Goal: Task Accomplishment & Management: Use online tool/utility

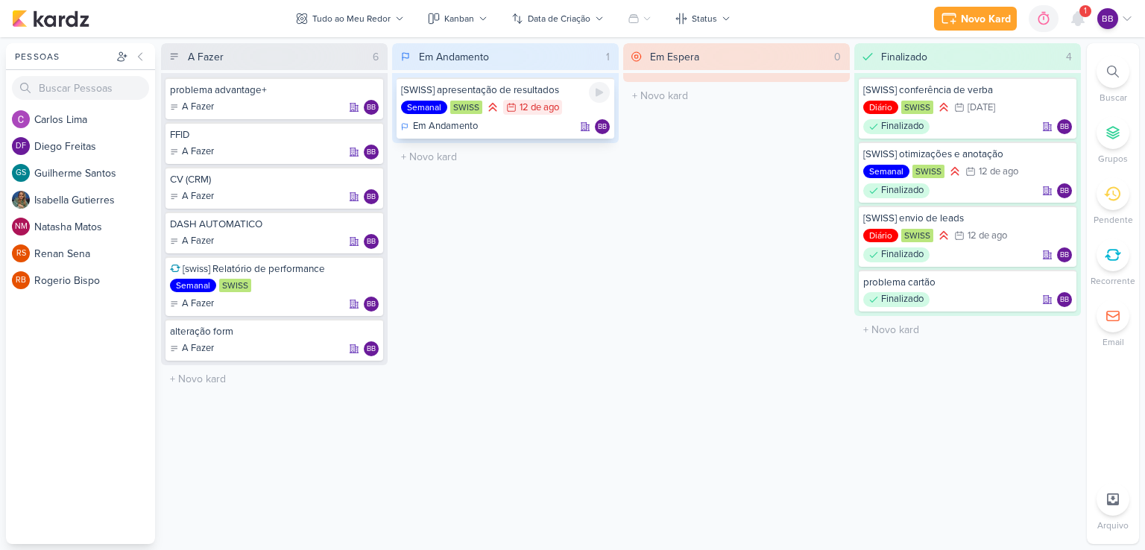
click at [551, 106] on div "12 de ago" at bounding box center [540, 108] width 40 height 10
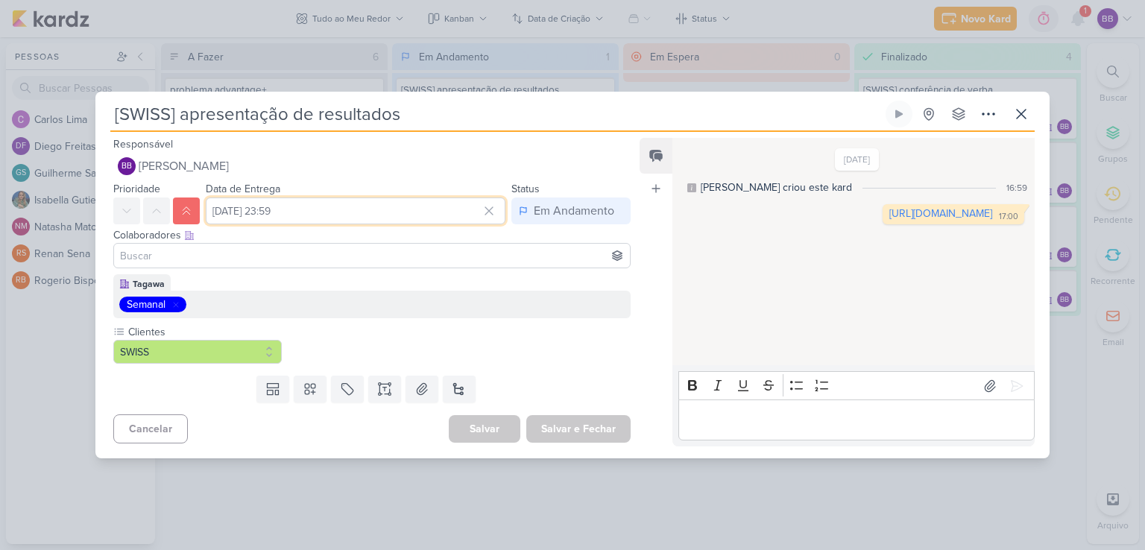
click at [239, 212] on input "[DATE] 23:59" at bounding box center [356, 211] width 300 height 27
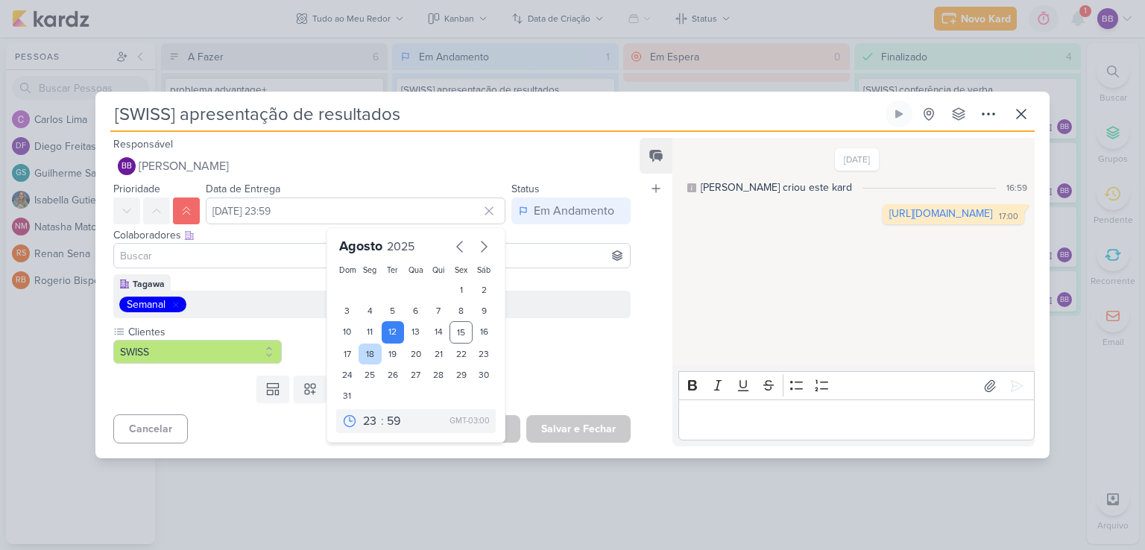
click at [359, 351] on div "18" at bounding box center [370, 354] width 23 height 21
type input "[DATE] 23:59"
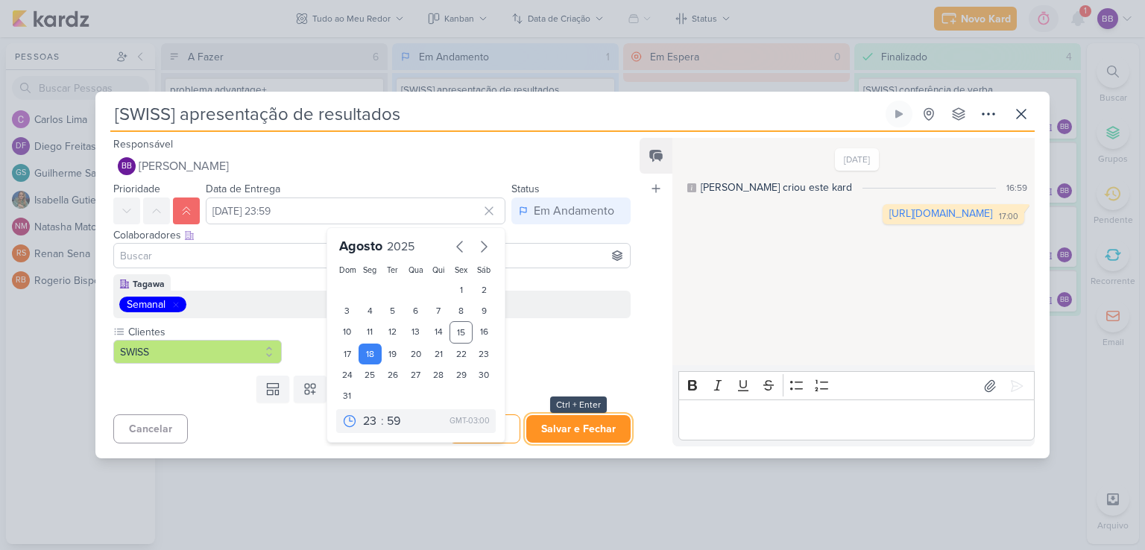
click at [558, 439] on button "Salvar e Fechar" at bounding box center [578, 429] width 104 height 28
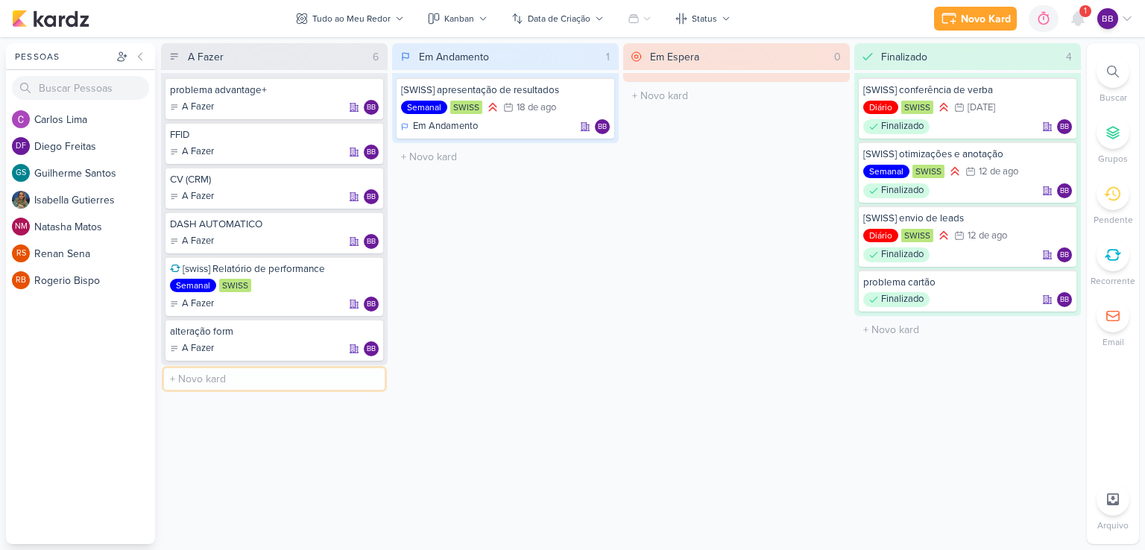
click at [291, 373] on input "text" at bounding box center [274, 379] width 221 height 22
type input "trocar print do formulario nas apresentaçoes"
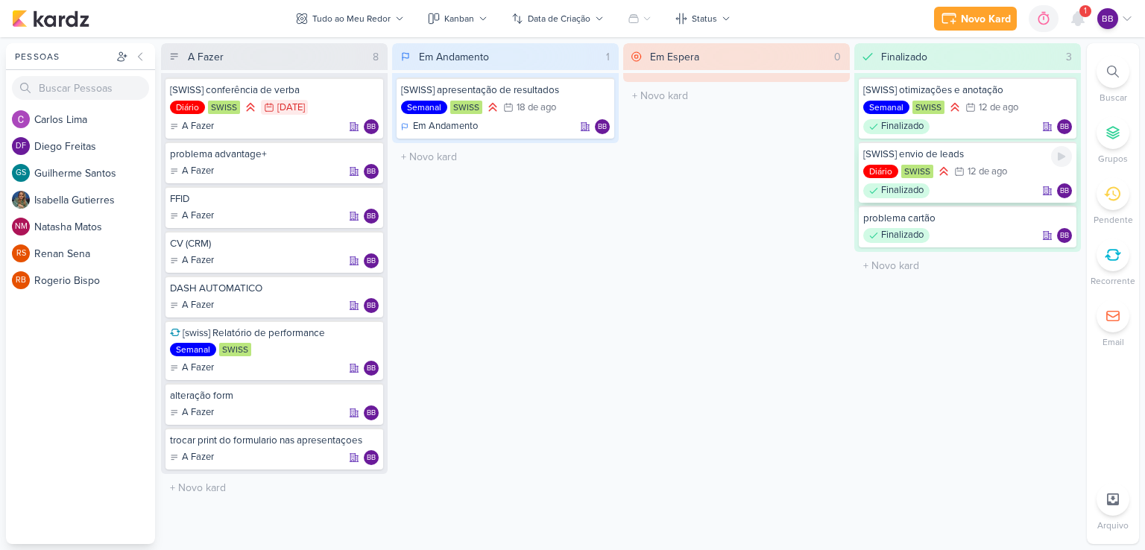
drag, startPoint x: 1005, startPoint y: 139, endPoint x: 988, endPoint y: 151, distance: 21.3
click at [988, 151] on div "[SWISS] otimizações e anotação Semanal [GEOGRAPHIC_DATA] 12/8 [DATE] Finalizado…" at bounding box center [968, 162] width 227 height 179
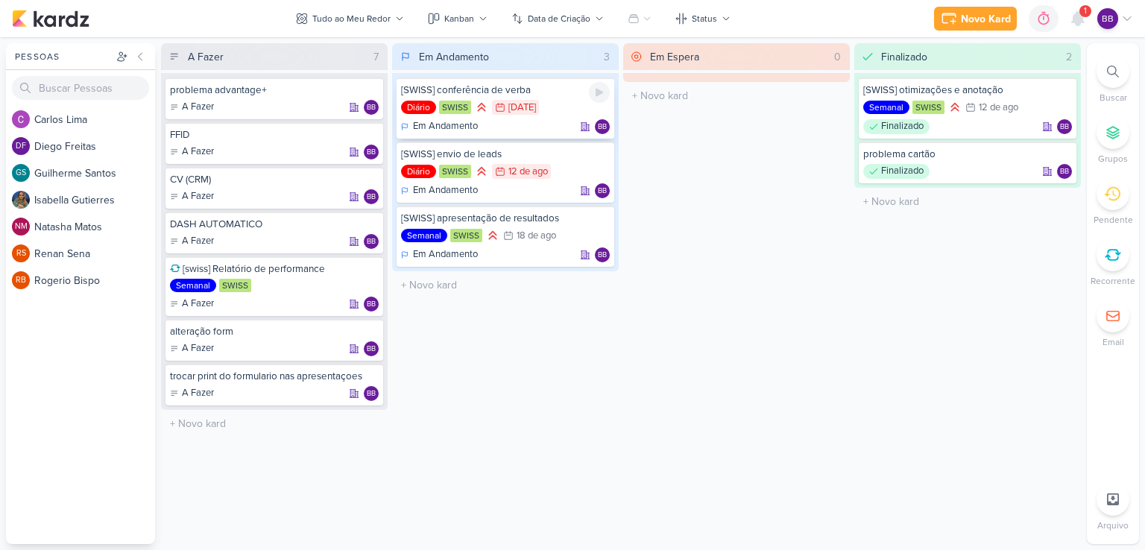
click at [536, 104] on div "[DATE]" at bounding box center [523, 108] width 28 height 10
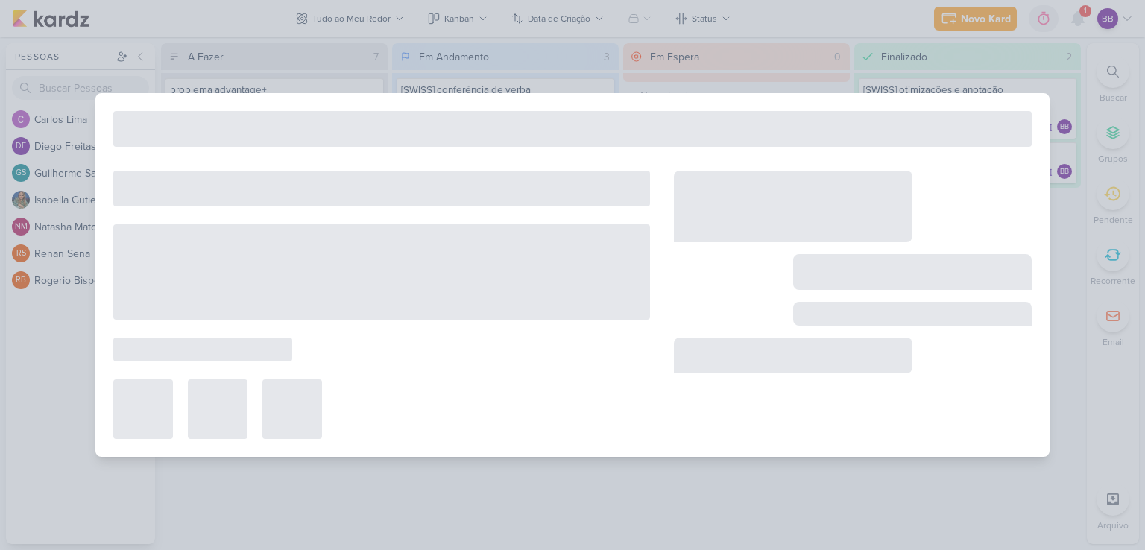
type input "[SWISS] conferência de verba"
type input "[DATE] 23:59"
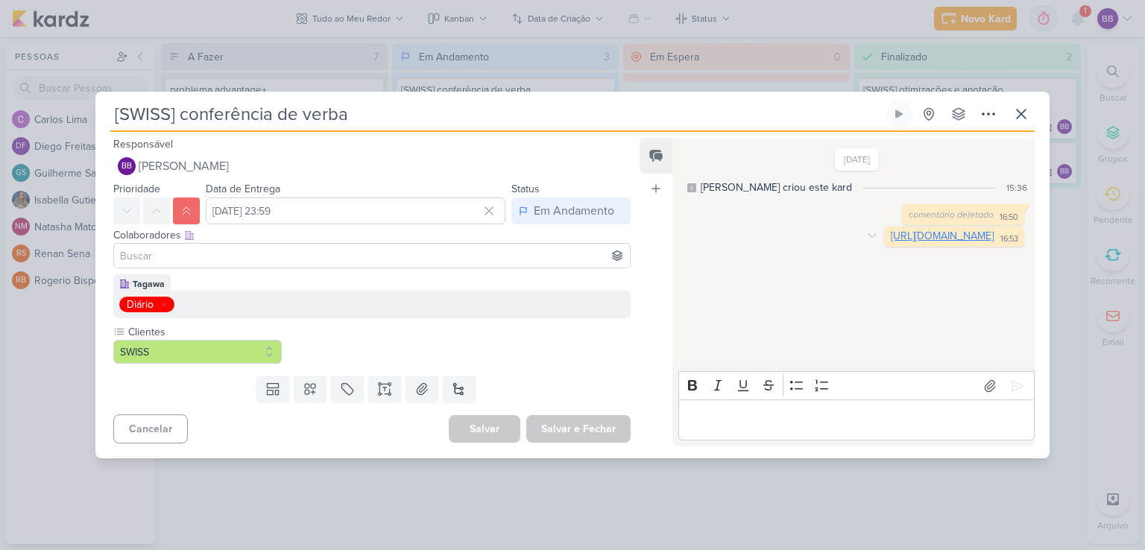
click at [891, 242] on link "[URL][DOMAIN_NAME]" at bounding box center [942, 236] width 103 height 13
